Goal: Transaction & Acquisition: Purchase product/service

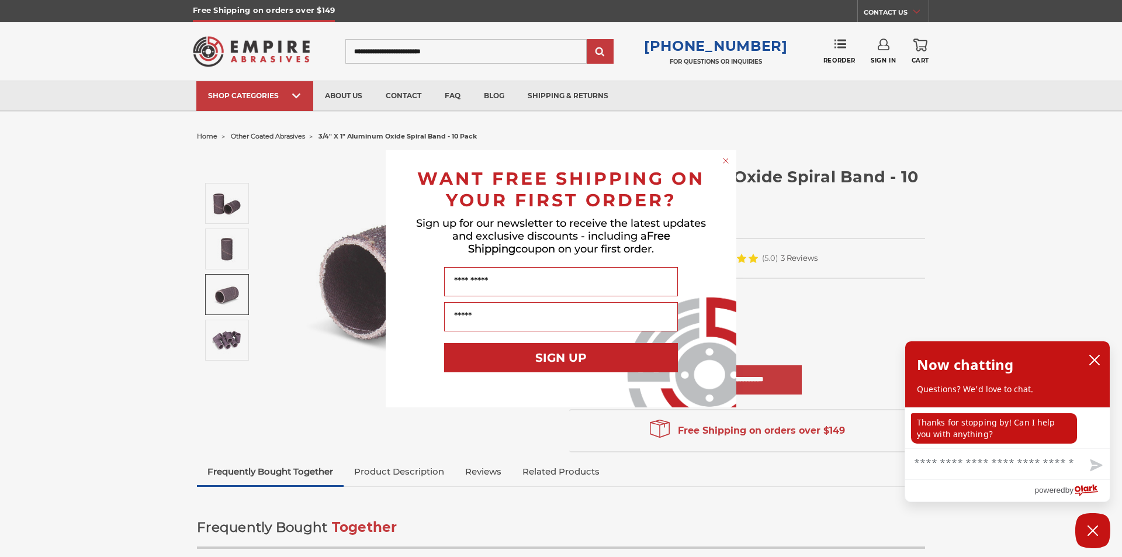
click at [26, 388] on div "Close dialog WANT FREE SHIPPING ON YOUR FIRST ORDER? Sign up for our newsletter…" at bounding box center [561, 278] width 1122 height 557
drag, startPoint x: 731, startPoint y: 161, endPoint x: 707, endPoint y: 169, distance: 25.1
click at [731, 161] on circle "Close dialog" at bounding box center [726, 160] width 11 height 11
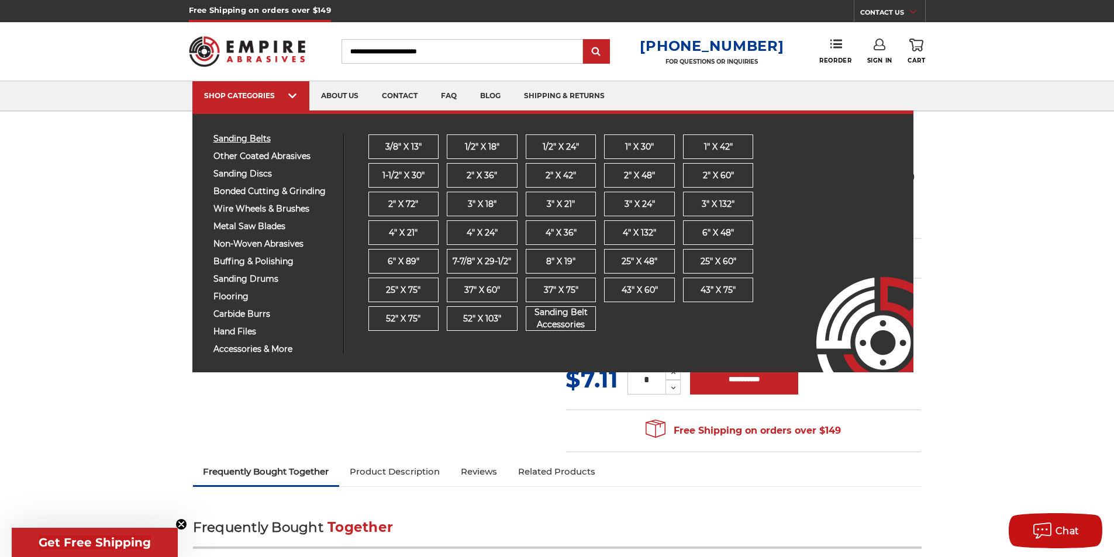
click at [254, 141] on span "sanding belts" at bounding box center [273, 138] width 121 height 9
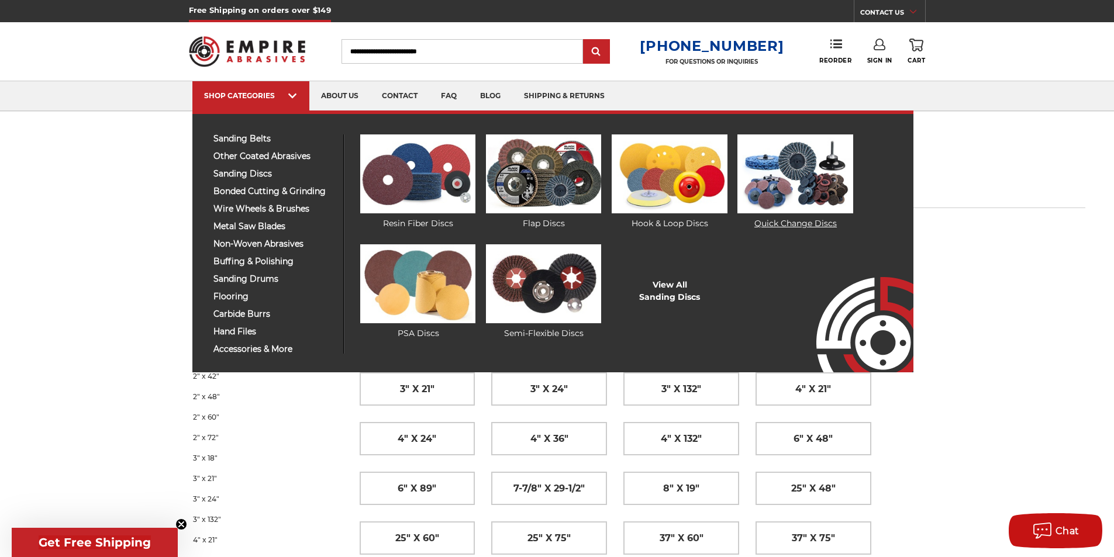
click at [754, 218] on link "Quick Change Discs" at bounding box center [794, 181] width 115 height 95
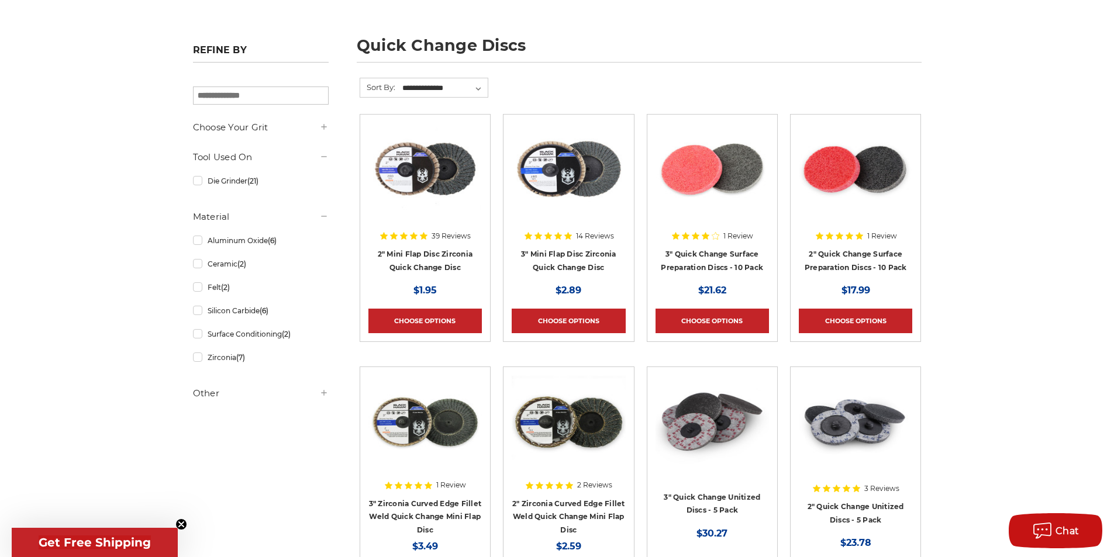
scroll to position [117, 0]
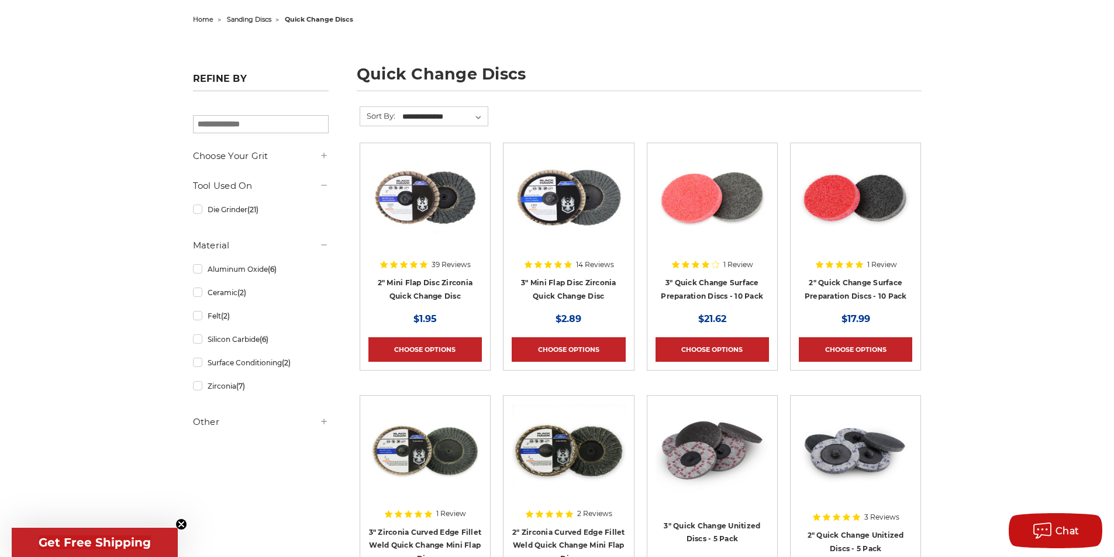
click at [324, 156] on icon at bounding box center [323, 155] width 9 height 9
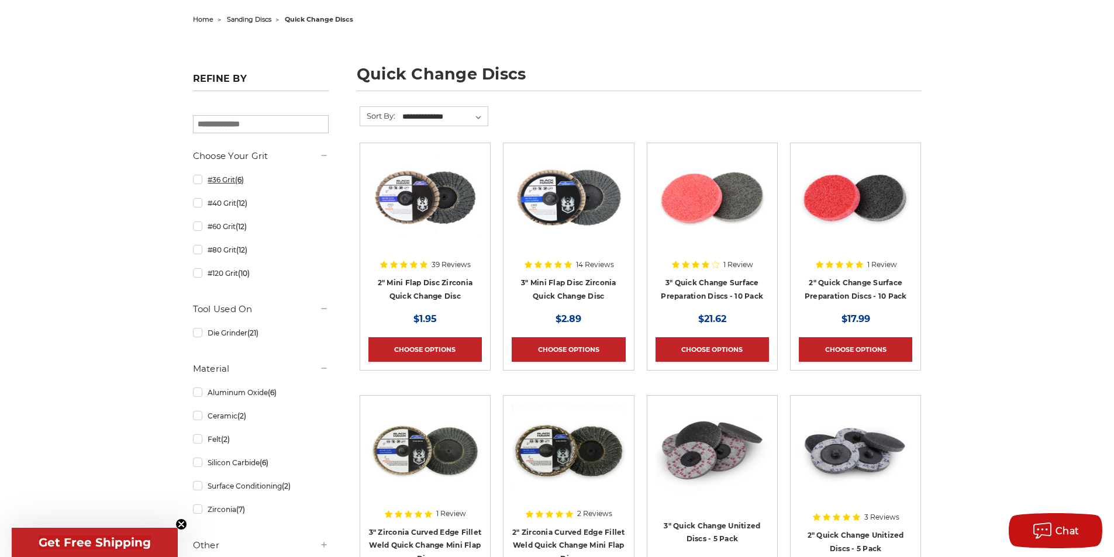
click at [199, 181] on link "#36 Grit (6)" at bounding box center [261, 180] width 136 height 20
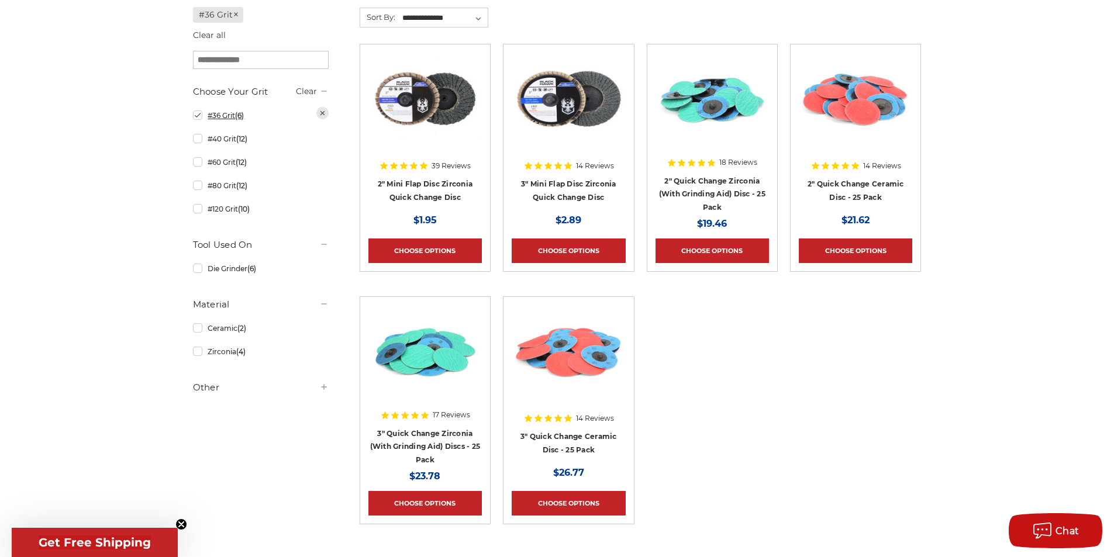
scroll to position [229, 0]
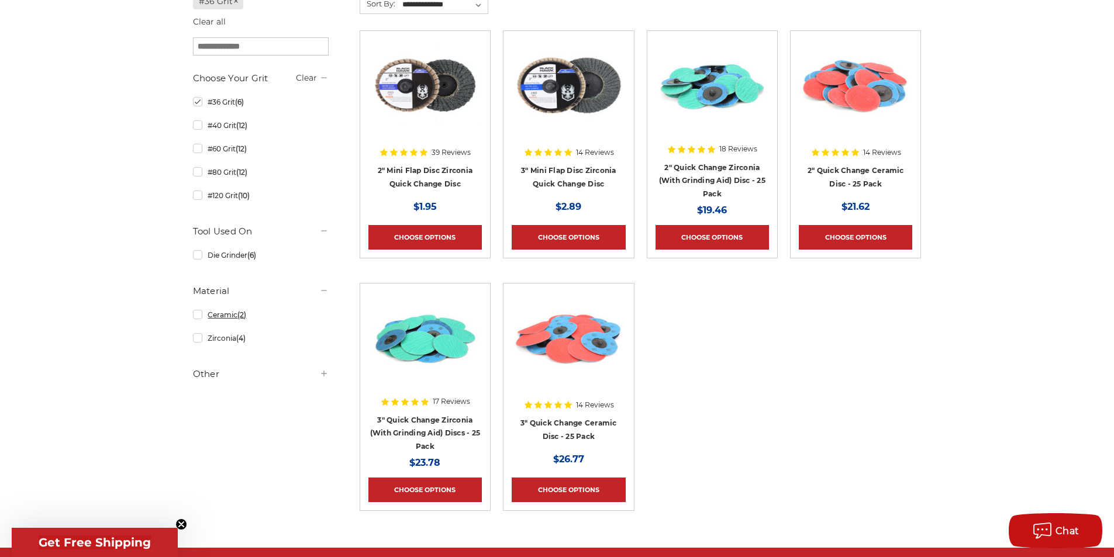
click at [199, 315] on link "Ceramic (2)" at bounding box center [261, 315] width 136 height 20
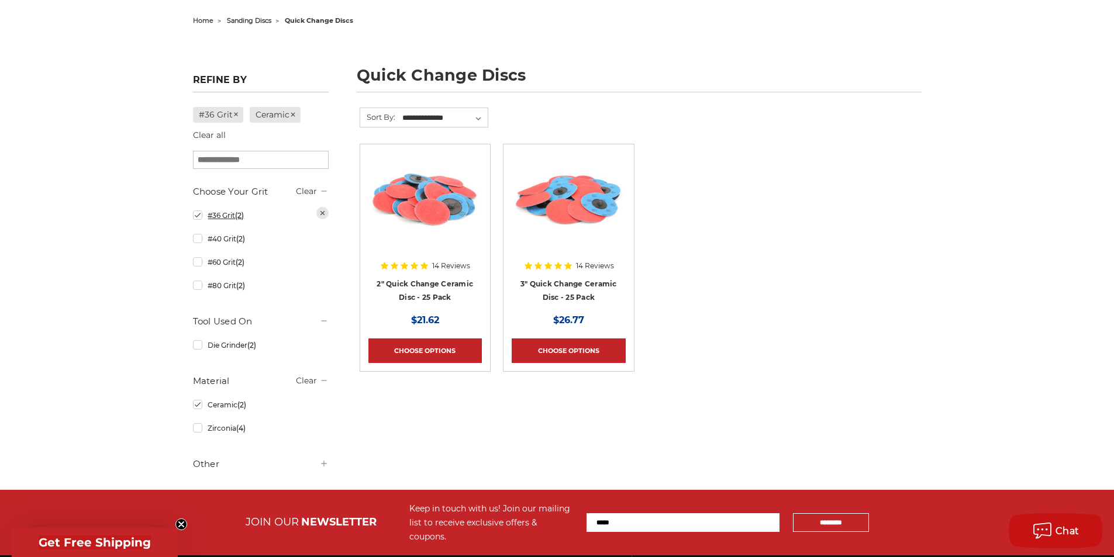
scroll to position [117, 0]
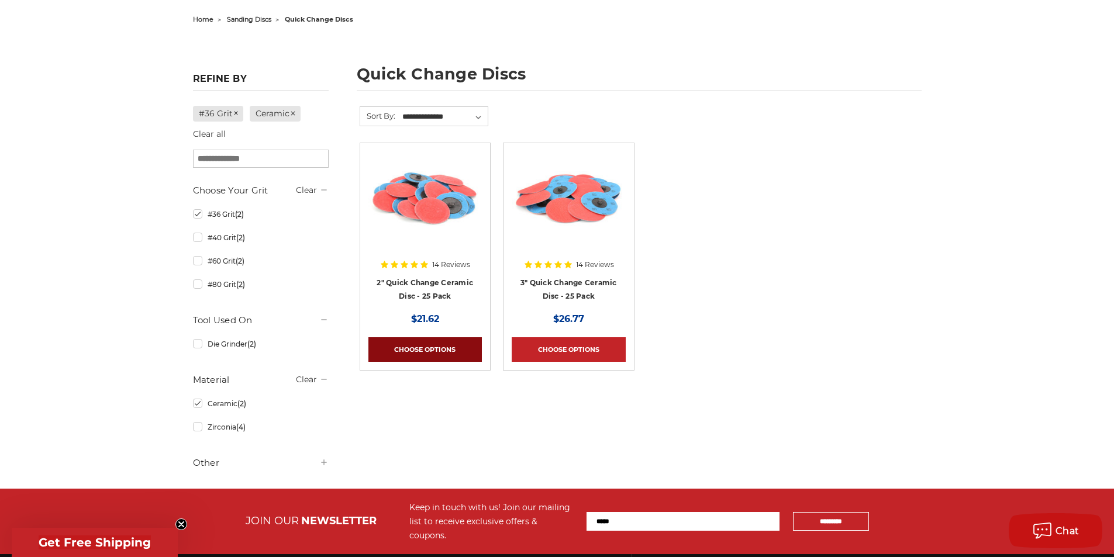
click at [427, 342] on link "Choose Options" at bounding box center [424, 349] width 113 height 25
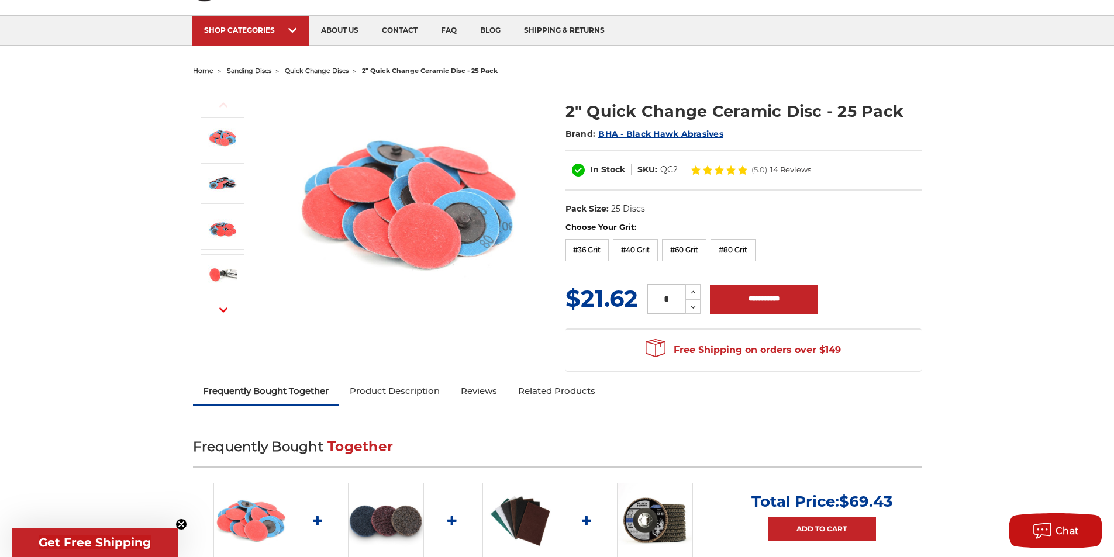
scroll to position [58, 0]
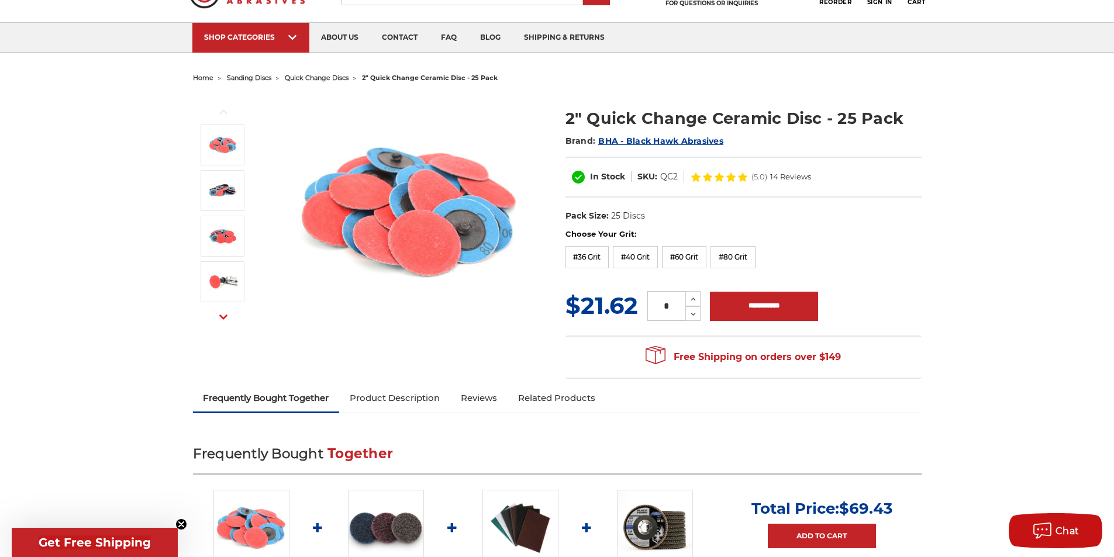
click at [391, 393] on link "Product Description" at bounding box center [394, 398] width 111 height 26
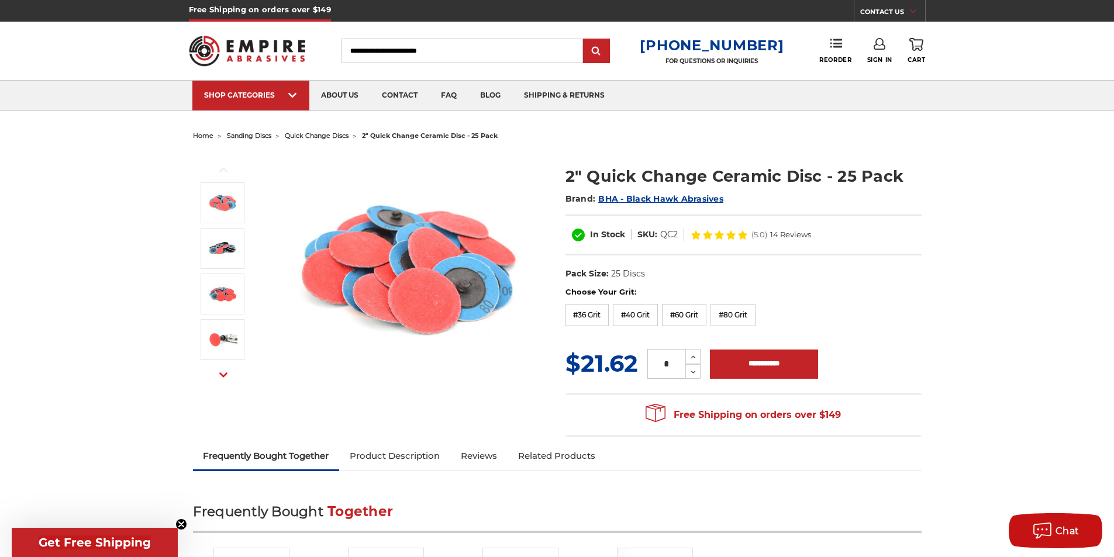
scroll to position [0, 0]
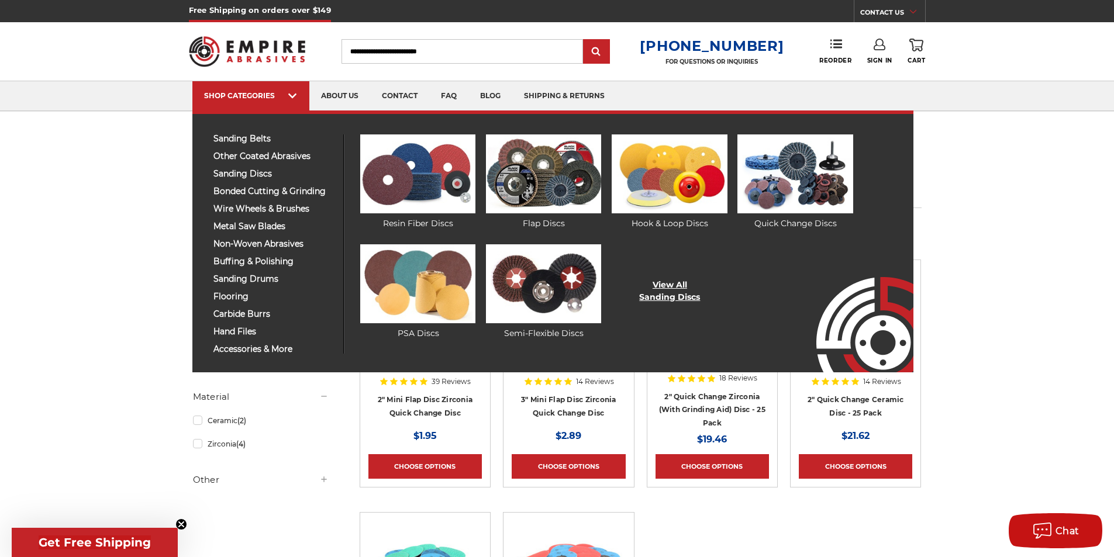
click at [678, 293] on link "View All Sanding Discs" at bounding box center [669, 291] width 61 height 25
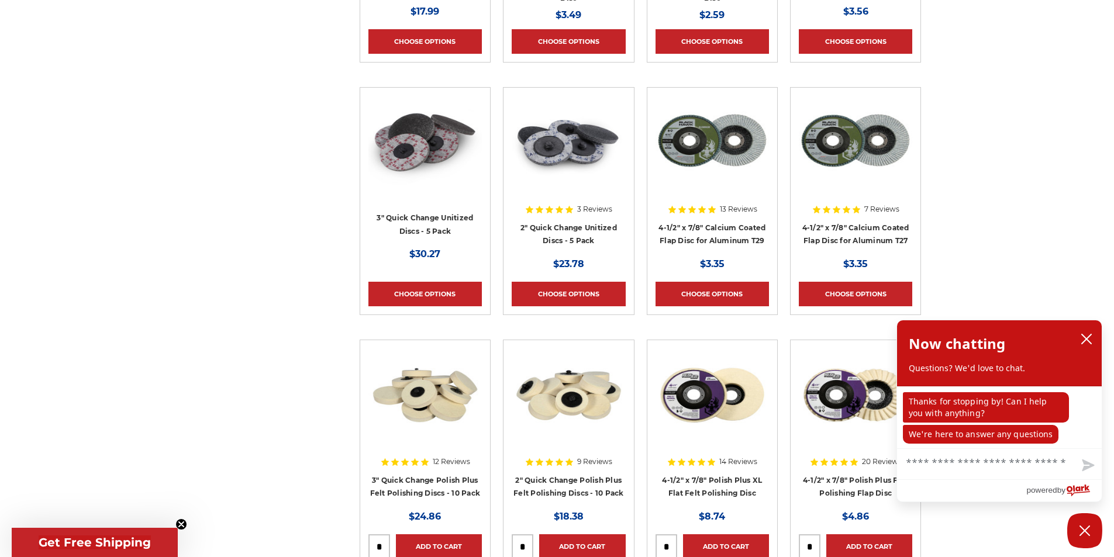
scroll to position [2981, 0]
